Goal: Task Accomplishment & Management: Manage account settings

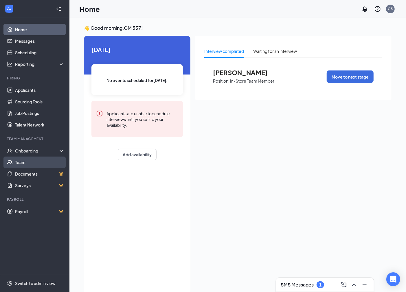
drag, startPoint x: 31, startPoint y: 160, endPoint x: 33, endPoint y: 157, distance: 3.9
click at [32, 160] on link "Team" at bounding box center [39, 163] width 49 height 12
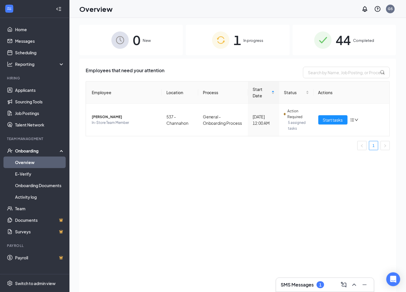
click at [256, 41] on span "In progress" at bounding box center [253, 41] width 20 height 6
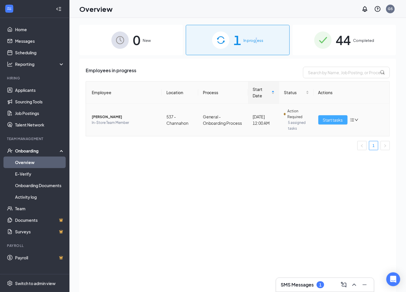
click at [326, 117] on span "Start tasks" at bounding box center [333, 120] width 20 height 6
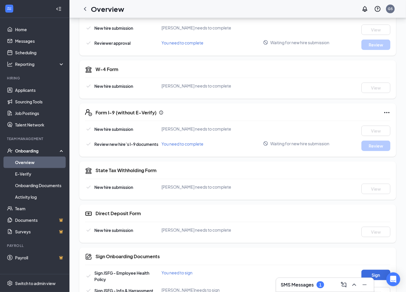
scroll to position [64, 0]
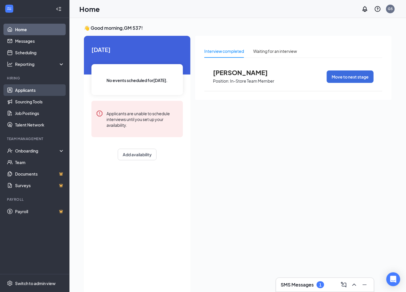
click at [37, 87] on link "Applicants" at bounding box center [39, 90] width 49 height 12
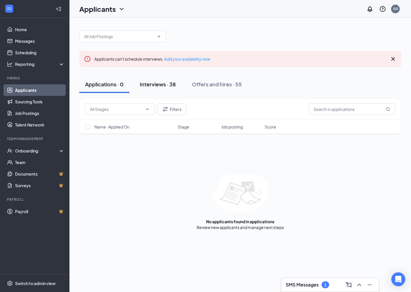
click at [152, 91] on button "Interviews · 38" at bounding box center [157, 84] width 47 height 17
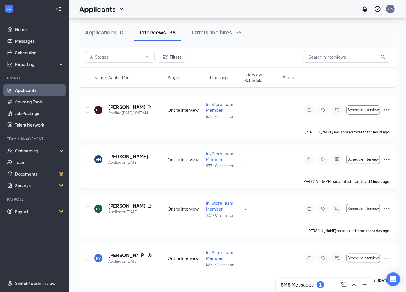
scroll to position [64, 0]
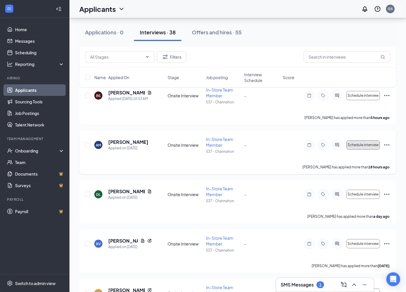
click at [368, 146] on span "Schedule interview" at bounding box center [362, 145] width 31 height 4
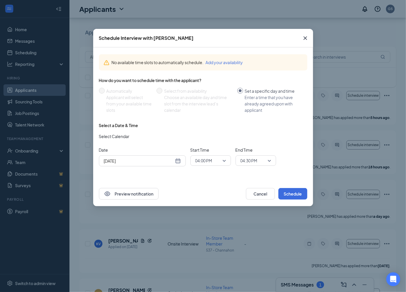
click at [178, 161] on div "Sep 16, 2025" at bounding box center [142, 161] width 77 height 6
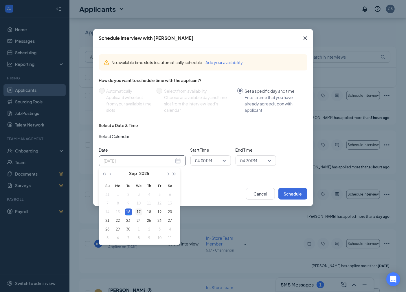
type input "Sep 17, 2025"
click at [139, 212] on div "17" at bounding box center [138, 212] width 7 height 7
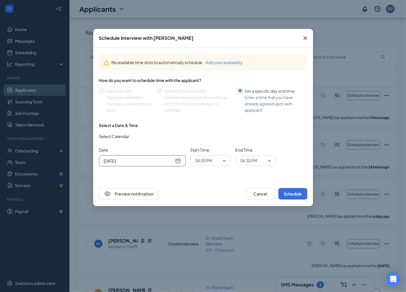
click at [224, 158] on span "04:00 PM" at bounding box center [210, 160] width 31 height 9
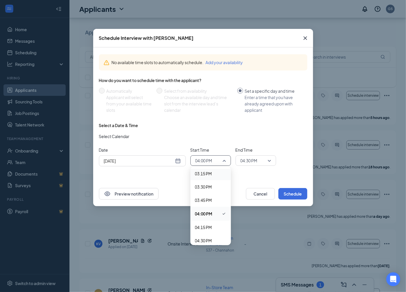
scroll to position [823, 0]
click at [211, 228] on span "04:30 PM" at bounding box center [203, 231] width 17 height 6
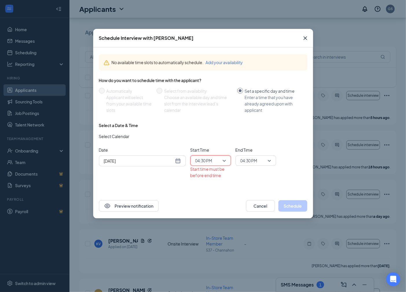
click at [270, 164] on span "04:30 PM" at bounding box center [255, 160] width 31 height 9
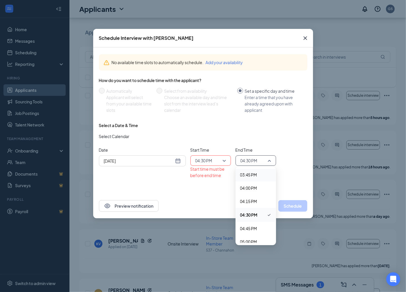
scroll to position [850, 0]
click at [250, 215] on span "04:45 PM" at bounding box center [248, 218] width 17 height 6
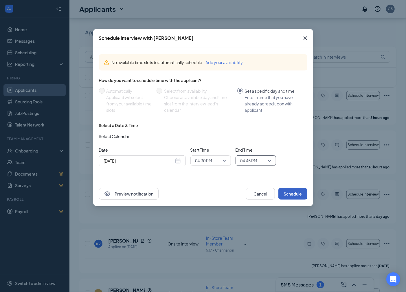
click at [290, 197] on button "Schedule" at bounding box center [292, 194] width 29 height 12
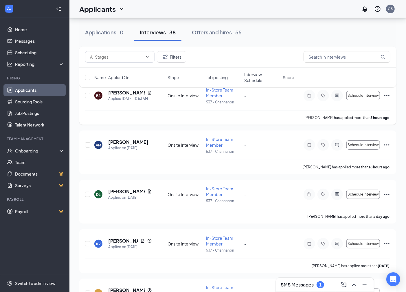
scroll to position [0, 0]
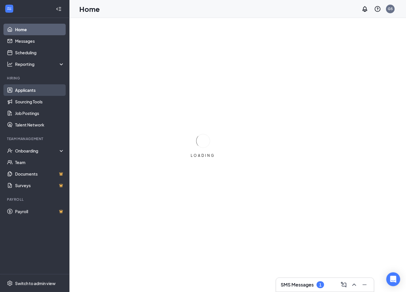
click at [30, 92] on link "Applicants" at bounding box center [39, 90] width 49 height 12
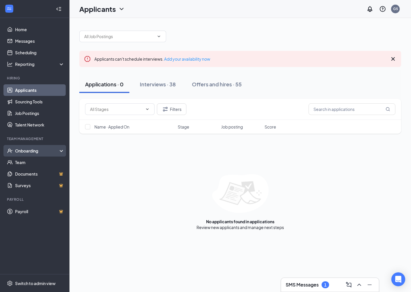
click at [31, 152] on div "Onboarding" at bounding box center [37, 151] width 45 height 6
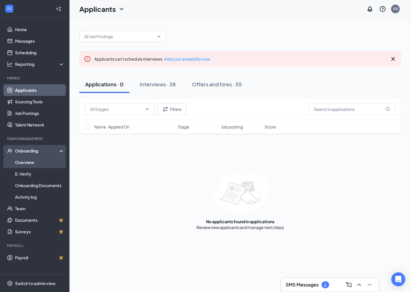
click at [36, 162] on link "Overview" at bounding box center [39, 163] width 49 height 12
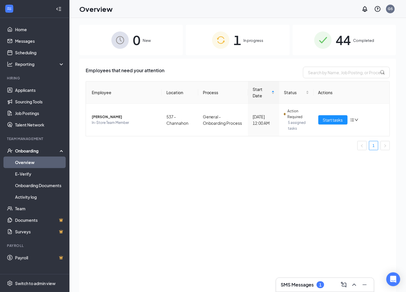
click at [212, 39] on img at bounding box center [220, 40] width 17 height 17
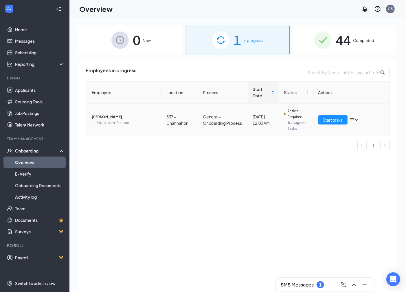
click at [116, 117] on span "[PERSON_NAME]" at bounding box center [124, 117] width 65 height 6
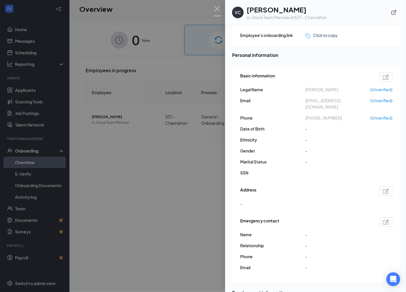
scroll to position [32, 0]
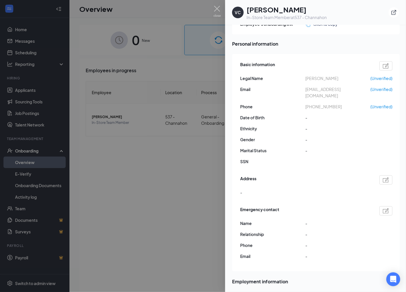
click at [152, 45] on div at bounding box center [203, 146] width 406 height 292
